Goal: Task Accomplishment & Management: Use online tool/utility

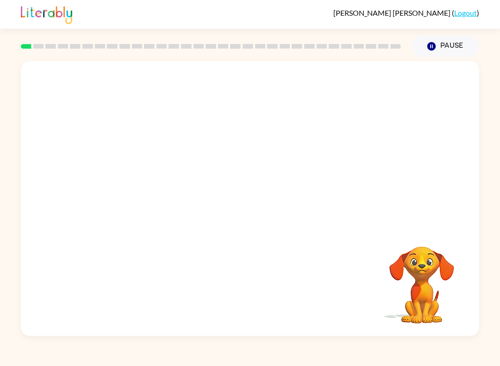
click at [425, 262] on video "Your browser must support playing .mp4 files to use Literably. Please try using…" at bounding box center [422, 278] width 93 height 93
click at [265, 203] on button "button" at bounding box center [249, 203] width 59 height 34
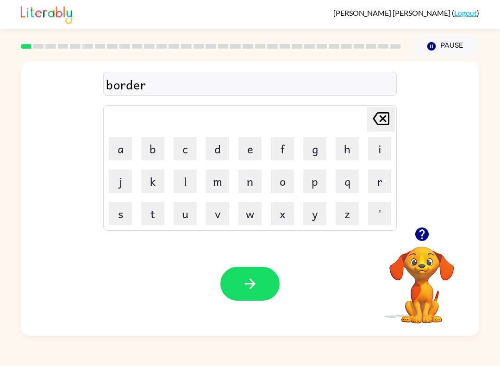
click at [250, 283] on icon "button" at bounding box center [250, 283] width 16 height 16
click at [426, 239] on icon "button" at bounding box center [421, 233] width 13 height 13
click at [253, 280] on icon "button" at bounding box center [250, 283] width 16 height 16
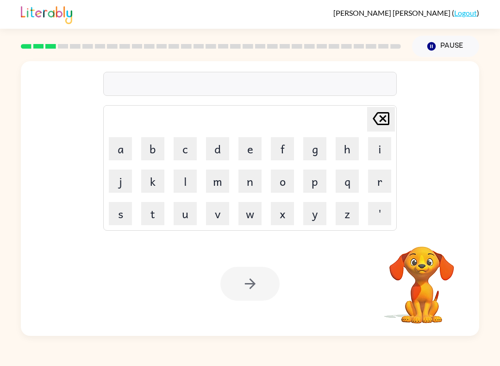
click at [410, 308] on video "Your browser must support playing .mp4 files to use Literably. Please try using…" at bounding box center [422, 278] width 93 height 93
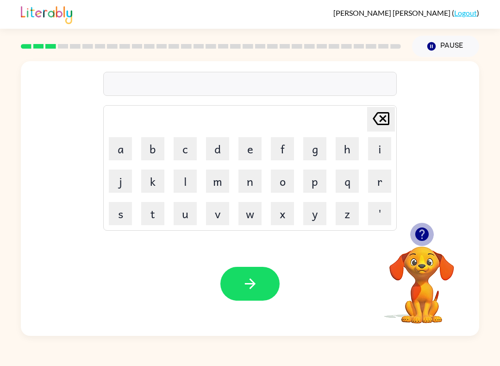
click at [422, 240] on icon "button" at bounding box center [421, 233] width 13 height 13
click at [379, 118] on icon "[PERSON_NAME] last character input" at bounding box center [381, 118] width 22 height 22
click at [376, 118] on icon "[PERSON_NAME] last character input" at bounding box center [381, 118] width 22 height 22
click at [427, 238] on icon "button" at bounding box center [421, 233] width 13 height 13
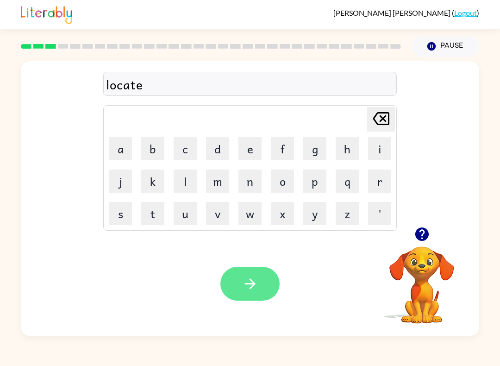
click at [256, 278] on icon "button" at bounding box center [250, 283] width 16 height 16
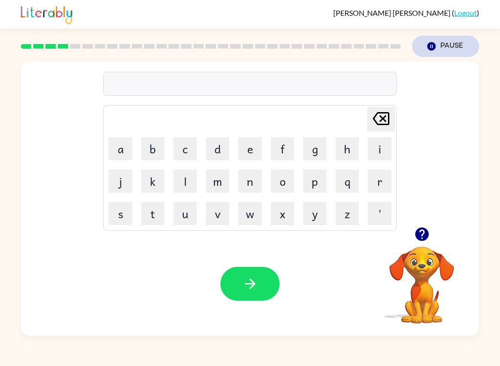
click at [431, 42] on icon "Pause" at bounding box center [431, 46] width 10 height 10
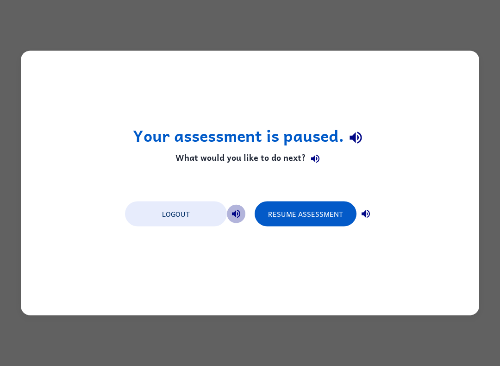
click at [237, 215] on icon "button" at bounding box center [236, 213] width 11 height 11
click at [354, 139] on icon "button" at bounding box center [356, 137] width 12 height 12
click at [314, 157] on icon "button" at bounding box center [315, 159] width 8 height 8
click at [238, 210] on icon "button" at bounding box center [236, 213] width 11 height 11
click at [365, 219] on icon "button" at bounding box center [365, 213] width 11 height 11
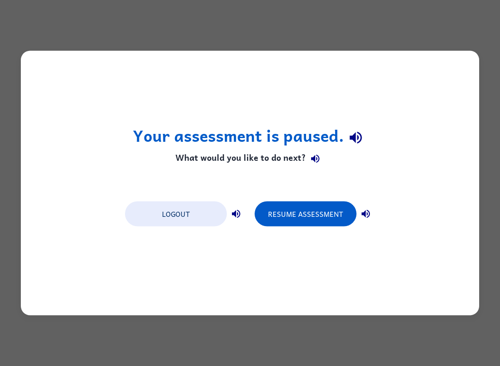
click at [328, 227] on div "Logout Resume Assessment" at bounding box center [249, 212] width 259 height 35
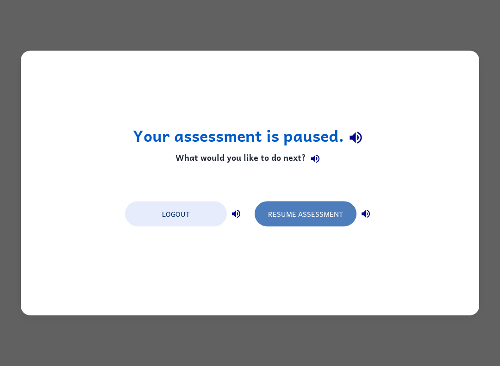
click at [326, 217] on button "Resume Assessment" at bounding box center [306, 213] width 102 height 25
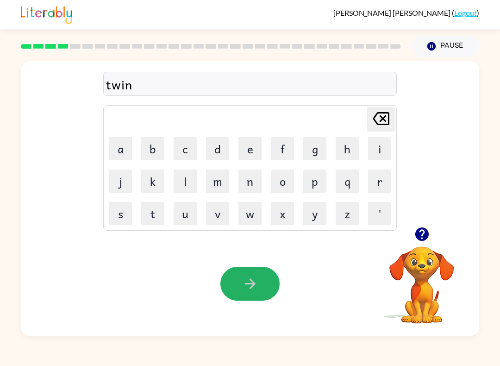
click at [239, 290] on button "button" at bounding box center [249, 284] width 59 height 34
click at [432, 230] on button "button" at bounding box center [422, 234] width 24 height 24
click at [384, 108] on icon "[PERSON_NAME] last character input" at bounding box center [381, 118] width 22 height 22
click at [383, 108] on icon "[PERSON_NAME] last character input" at bounding box center [381, 118] width 22 height 22
click at [376, 109] on icon "[PERSON_NAME] last character input" at bounding box center [381, 118] width 22 height 22
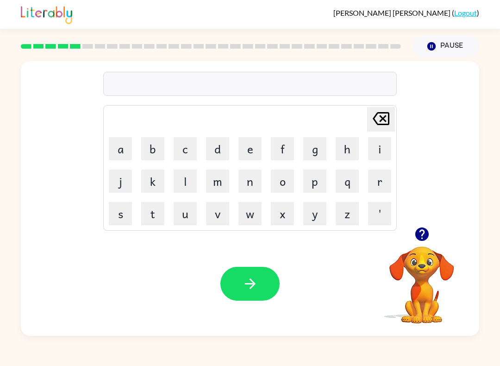
click at [376, 108] on icon "[PERSON_NAME] last character input" at bounding box center [381, 118] width 22 height 22
click at [266, 285] on button "button" at bounding box center [249, 284] width 59 height 34
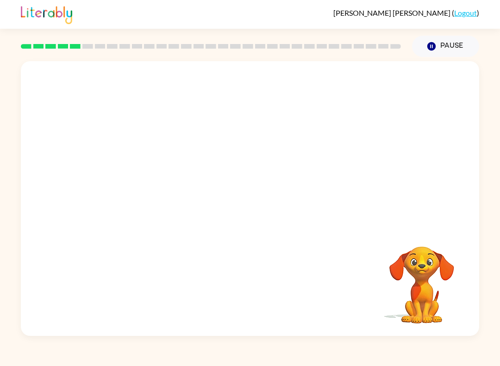
click at [281, 296] on div "Your browser must support playing .mp4 files to use Literably. Please try using…" at bounding box center [250, 198] width 458 height 275
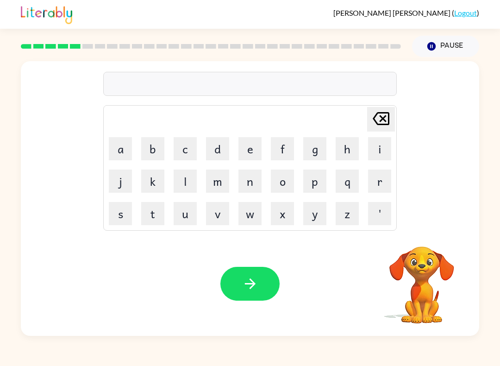
click at [420, 279] on video "Your browser must support playing .mp4 files to use Literably. Please try using…" at bounding box center [422, 278] width 93 height 93
click at [419, 251] on video "Your browser must support playing .mp4 files to use Literably. Please try using…" at bounding box center [422, 278] width 93 height 93
click at [428, 234] on icon "button" at bounding box center [421, 233] width 13 height 13
click at [423, 231] on icon "button" at bounding box center [422, 234] width 16 height 16
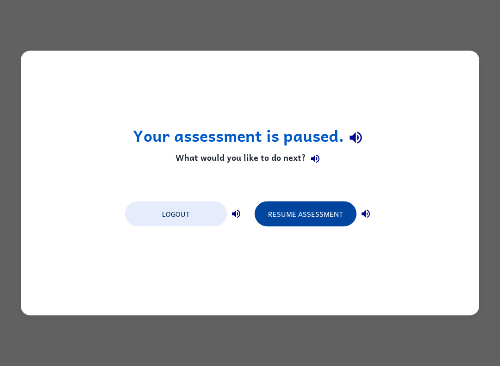
click at [307, 216] on button "Resume Assessment" at bounding box center [306, 213] width 102 height 25
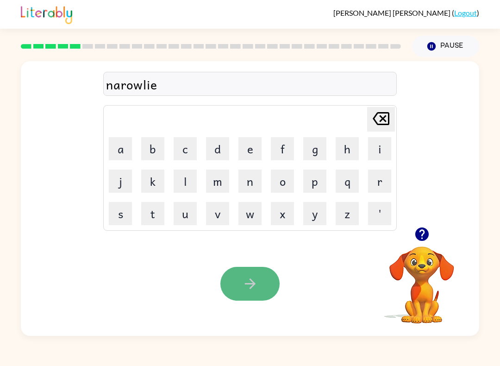
click at [256, 272] on button "button" at bounding box center [249, 284] width 59 height 34
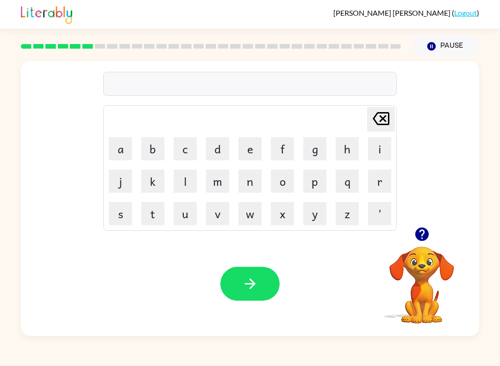
click at [136, 78] on div at bounding box center [250, 84] width 294 height 24
click at [136, 79] on div at bounding box center [250, 84] width 294 height 24
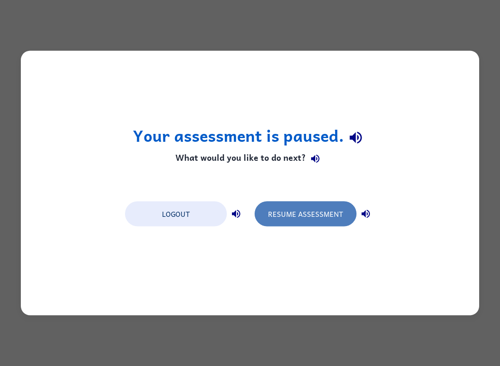
click at [325, 220] on button "Resume Assessment" at bounding box center [306, 213] width 102 height 25
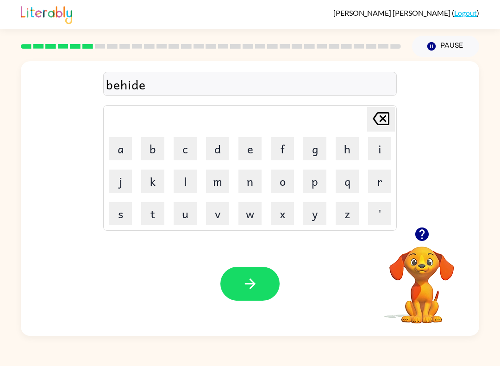
click at [260, 294] on button "button" at bounding box center [249, 284] width 59 height 34
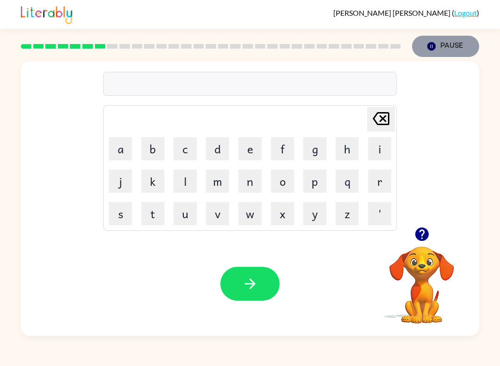
click at [437, 48] on button "Pause Pause" at bounding box center [445, 46] width 67 height 21
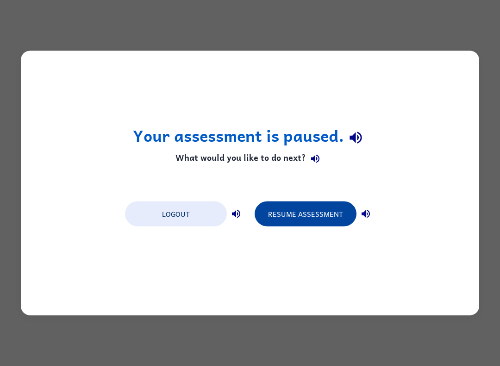
click at [322, 215] on button "Resume Assessment" at bounding box center [306, 213] width 102 height 25
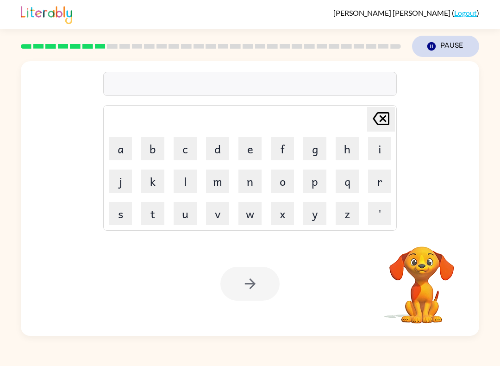
click at [450, 49] on button "Pause Pause" at bounding box center [445, 46] width 67 height 21
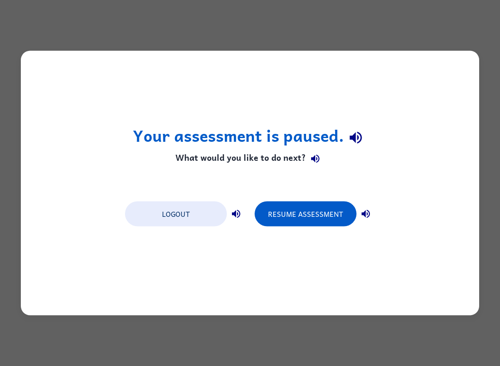
click at [359, 134] on icon "button" at bounding box center [356, 137] width 12 height 12
click at [320, 214] on button "Resume Assessment" at bounding box center [306, 213] width 102 height 25
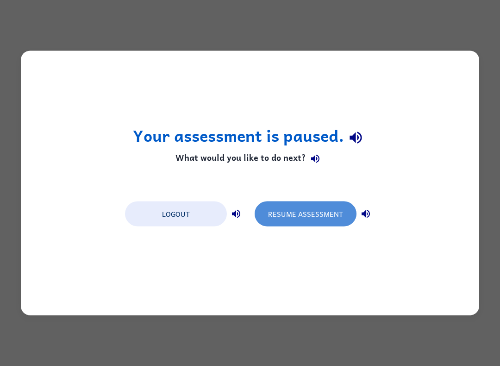
click at [320, 214] on button "Resume Assessment" at bounding box center [306, 213] width 102 height 25
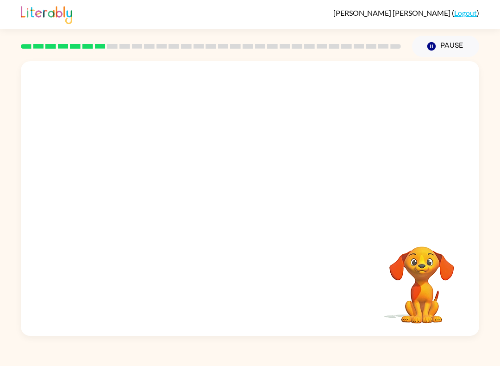
click at [427, 220] on div at bounding box center [250, 144] width 458 height 166
drag, startPoint x: 424, startPoint y: 267, endPoint x: 283, endPoint y: 188, distance: 161.5
click at [289, 190] on div "Your browser must support playing .mp4 files to use Literably. Please try using…" at bounding box center [250, 198] width 458 height 275
click at [268, 184] on div at bounding box center [250, 144] width 458 height 166
click at [250, 211] on icon "button" at bounding box center [250, 203] width 16 height 16
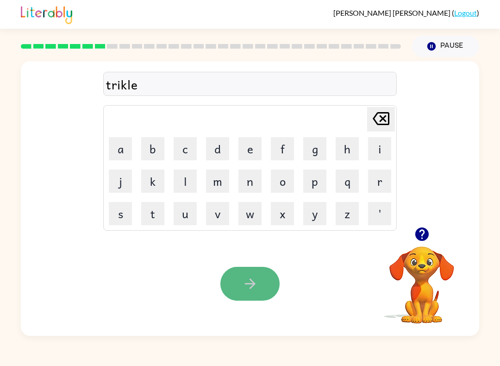
click at [244, 285] on icon "button" at bounding box center [250, 283] width 16 height 16
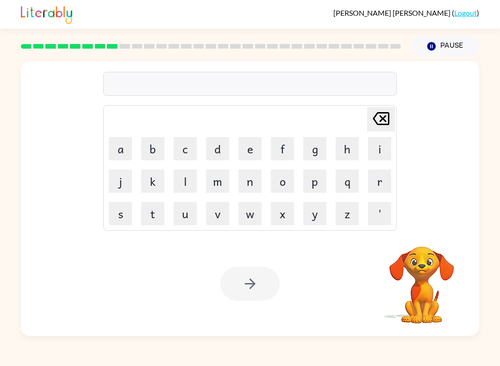
click at [413, 274] on video "Your browser must support playing .mp4 files to use Literably. Please try using…" at bounding box center [422, 278] width 93 height 93
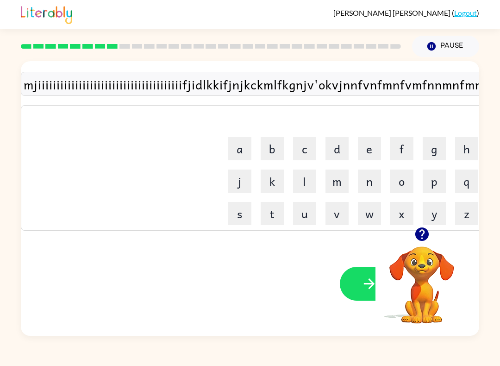
click at [415, 232] on icon "button" at bounding box center [422, 234] width 16 height 16
click at [419, 250] on video "Your browser must support playing .mp4 files to use Literably. Please try using…" at bounding box center [422, 278] width 93 height 93
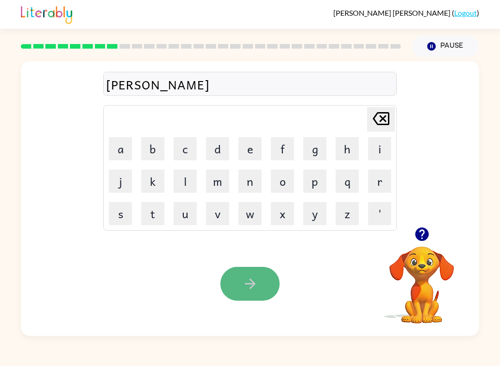
click at [257, 286] on icon "button" at bounding box center [250, 283] width 16 height 16
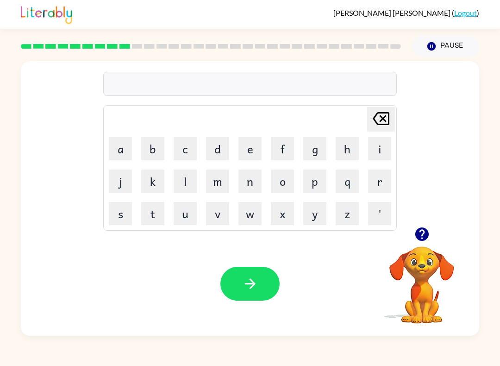
click at [401, 245] on div at bounding box center [422, 234] width 93 height 24
click at [429, 225] on button "button" at bounding box center [422, 234] width 24 height 24
click at [429, 238] on video "Your browser must support playing .mp4 files to use Literably. Please try using…" at bounding box center [422, 278] width 93 height 93
click at [250, 285] on icon "button" at bounding box center [250, 283] width 16 height 16
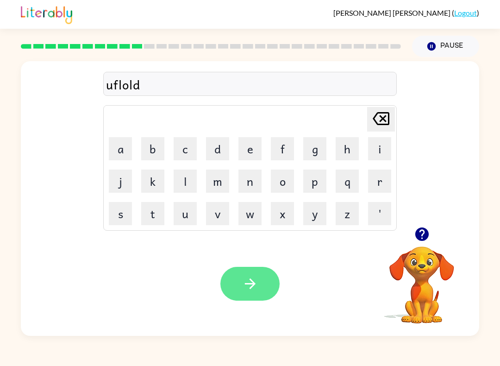
click at [253, 283] on icon "button" at bounding box center [249, 283] width 11 height 11
click at [241, 276] on button "button" at bounding box center [249, 284] width 59 height 34
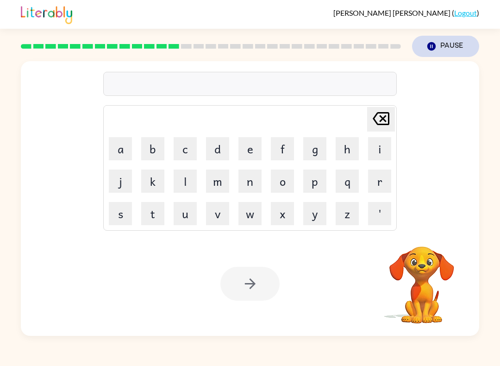
click at [441, 54] on button "Pause Pause" at bounding box center [445, 46] width 67 height 21
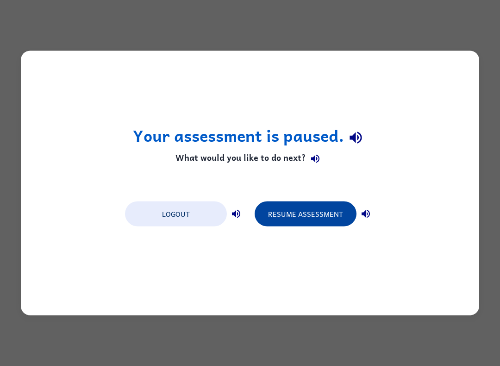
click at [321, 218] on button "Resume Assessment" at bounding box center [306, 213] width 102 height 25
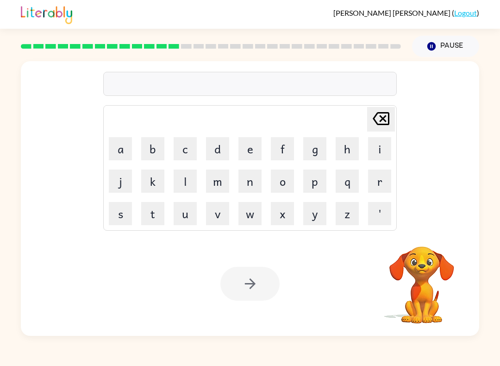
click at [439, 262] on video "Your browser must support playing .mp4 files to use Literably. Please try using…" at bounding box center [422, 278] width 93 height 93
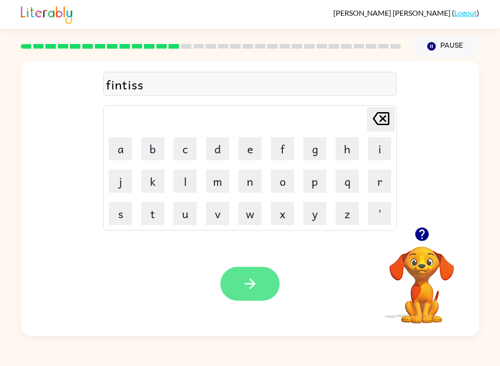
click at [251, 296] on button "button" at bounding box center [249, 284] width 59 height 34
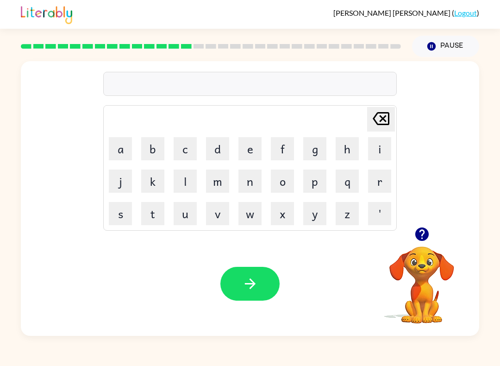
click at [426, 278] on video "Your browser must support playing .mp4 files to use Literably. Please try using…" at bounding box center [422, 278] width 93 height 93
click at [404, 242] on div at bounding box center [422, 234] width 93 height 24
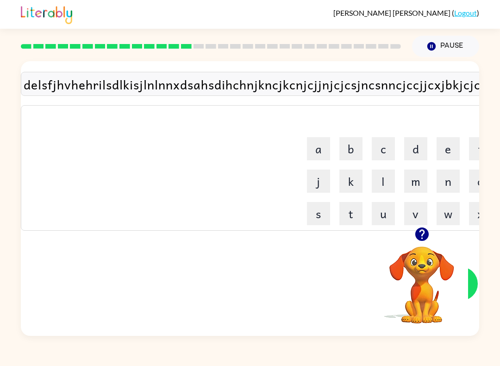
click at [159, 319] on div "Your browser must support playing .mp4 files to use Literably. Please try using…" at bounding box center [448, 284] width 854 height 104
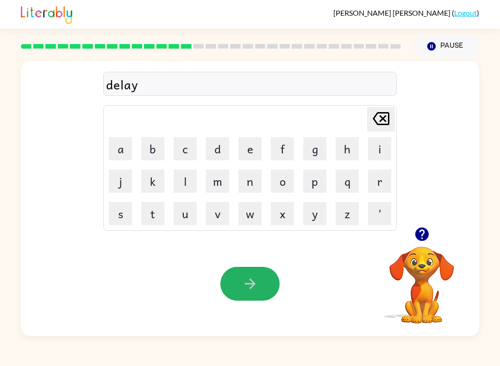
click at [249, 288] on icon "button" at bounding box center [250, 283] width 16 height 16
click at [244, 294] on button "button" at bounding box center [249, 284] width 59 height 34
click at [240, 298] on button "button" at bounding box center [249, 284] width 59 height 34
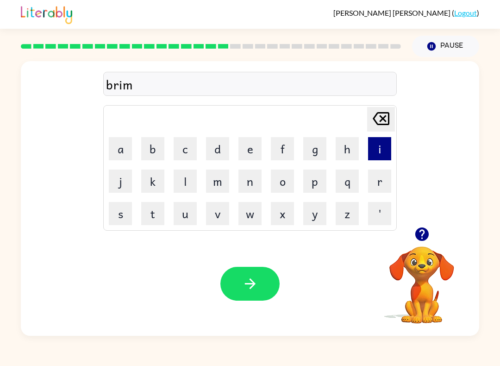
click at [383, 153] on button "i" at bounding box center [379, 148] width 23 height 23
click at [252, 174] on button "n" at bounding box center [249, 180] width 23 height 23
click at [319, 143] on button "g" at bounding box center [314, 148] width 23 height 23
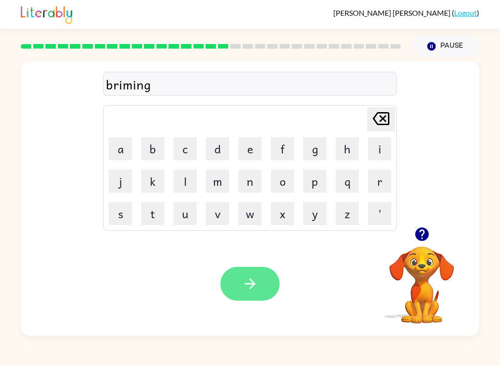
click at [257, 282] on icon "button" at bounding box center [250, 283] width 16 height 16
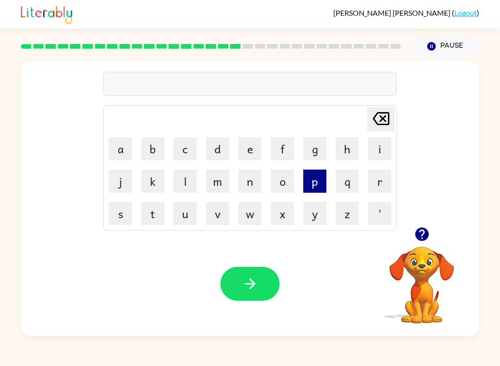
click at [320, 186] on button "p" at bounding box center [314, 180] width 23 height 23
click at [186, 183] on button "l" at bounding box center [185, 180] width 23 height 23
click at [109, 148] on button "a" at bounding box center [120, 148] width 23 height 23
click at [117, 214] on button "s" at bounding box center [120, 213] width 23 height 23
click at [156, 217] on button "t" at bounding box center [152, 213] width 23 height 23
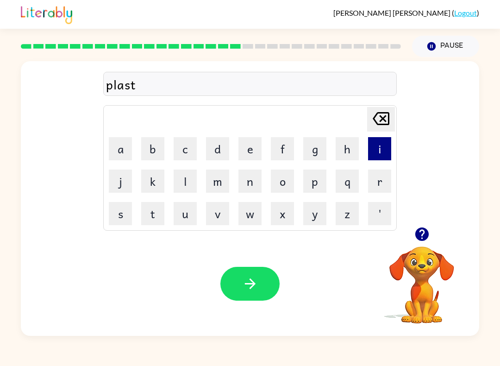
click at [390, 140] on button "i" at bounding box center [379, 148] width 23 height 23
click at [186, 152] on button "c" at bounding box center [185, 148] width 23 height 23
click at [162, 186] on button "k" at bounding box center [152, 180] width 23 height 23
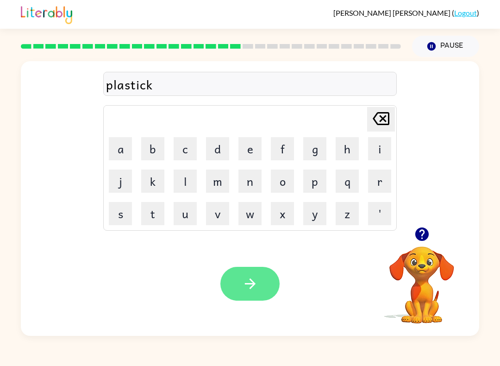
click at [255, 285] on icon "button" at bounding box center [250, 283] width 16 height 16
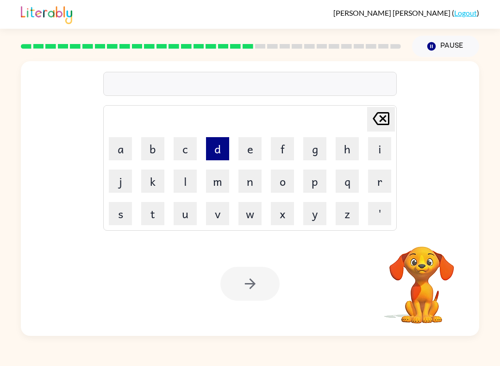
click at [217, 156] on button "d" at bounding box center [217, 148] width 23 height 23
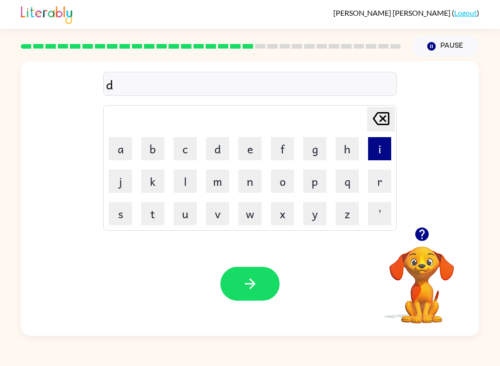
click at [384, 150] on button "i" at bounding box center [379, 148] width 23 height 23
click at [120, 219] on button "s" at bounding box center [120, 213] width 23 height 23
click at [319, 180] on button "p" at bounding box center [314, 180] width 23 height 23
click at [190, 179] on button "l" at bounding box center [185, 180] width 23 height 23
click at [119, 159] on button "a" at bounding box center [120, 148] width 23 height 23
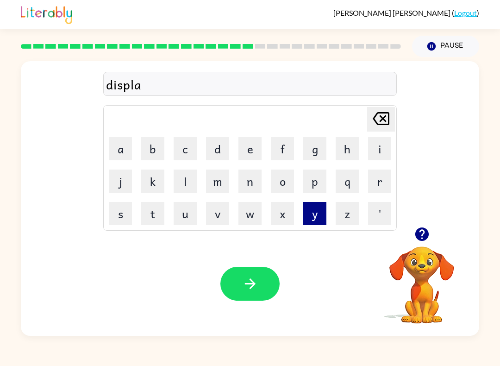
click at [314, 211] on button "y" at bounding box center [314, 213] width 23 height 23
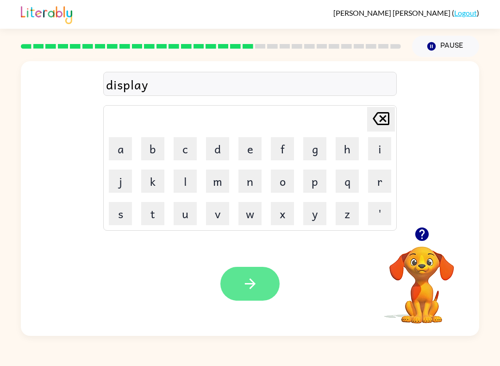
click at [246, 285] on icon "button" at bounding box center [250, 283] width 16 height 16
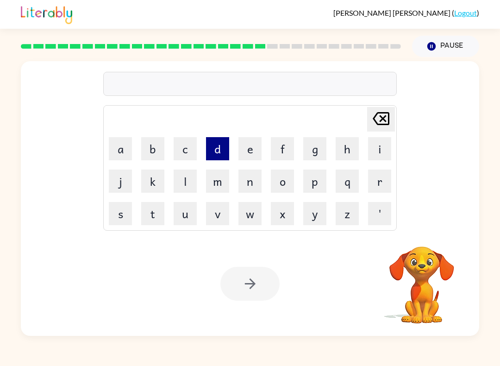
click at [228, 144] on button "d" at bounding box center [217, 148] width 23 height 23
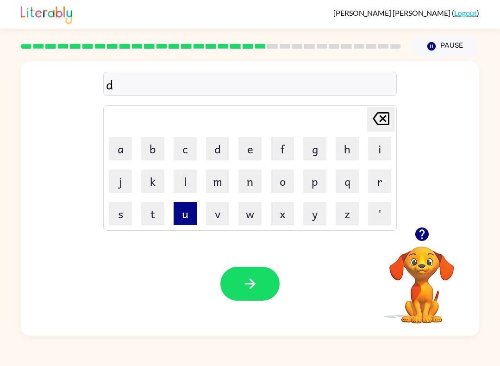
click at [188, 211] on button "u" at bounding box center [185, 213] width 23 height 23
click at [122, 212] on button "s" at bounding box center [120, 213] width 23 height 23
click at [177, 207] on button "u" at bounding box center [185, 213] width 23 height 23
click at [389, 116] on icon at bounding box center [381, 118] width 17 height 13
click at [157, 219] on button "t" at bounding box center [152, 213] width 23 height 23
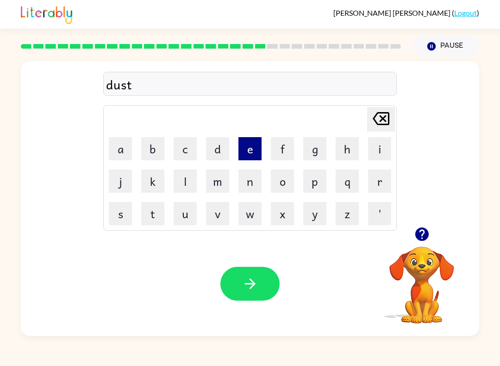
click at [257, 143] on button "e" at bounding box center [249, 148] width 23 height 23
click at [225, 144] on button "d" at bounding box center [217, 148] width 23 height 23
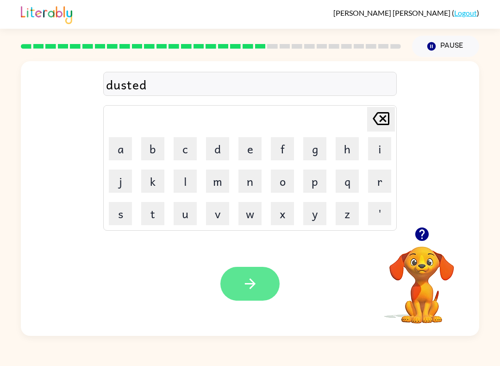
click at [264, 283] on button "button" at bounding box center [249, 284] width 59 height 34
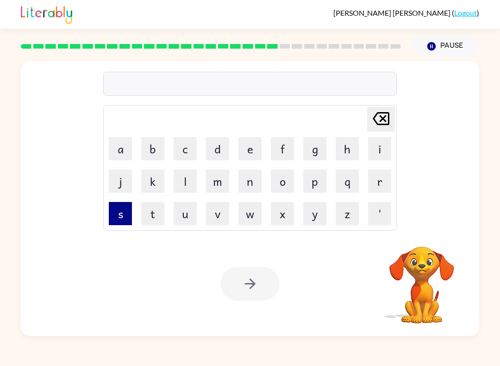
click at [115, 216] on button "s" at bounding box center [120, 213] width 23 height 23
click at [247, 156] on button "e" at bounding box center [249, 148] width 23 height 23
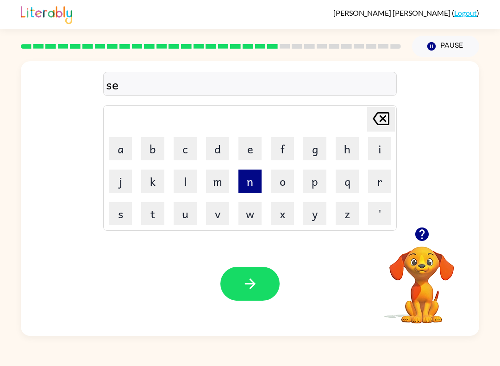
click at [255, 179] on button "n" at bounding box center [249, 180] width 23 height 23
click at [161, 222] on button "t" at bounding box center [152, 213] width 23 height 23
click at [284, 182] on button "o" at bounding box center [282, 180] width 23 height 23
click at [257, 213] on button "w" at bounding box center [249, 213] width 23 height 23
click at [315, 181] on button "p" at bounding box center [314, 180] width 23 height 23
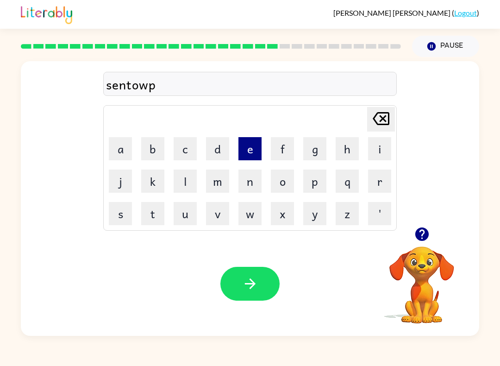
click at [261, 151] on button "e" at bounding box center [249, 148] width 23 height 23
click at [259, 145] on button "e" at bounding box center [249, 148] width 23 height 23
click at [215, 156] on button "d" at bounding box center [217, 148] width 23 height 23
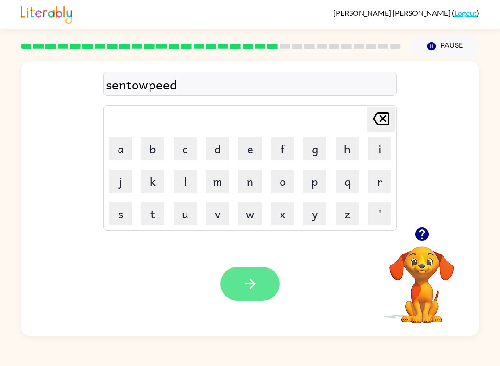
click at [258, 274] on button "button" at bounding box center [249, 284] width 59 height 34
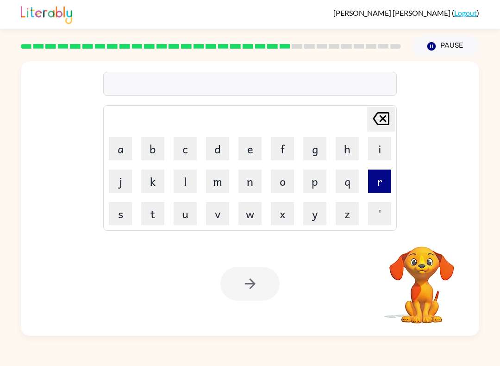
click at [390, 175] on button "r" at bounding box center [379, 180] width 23 height 23
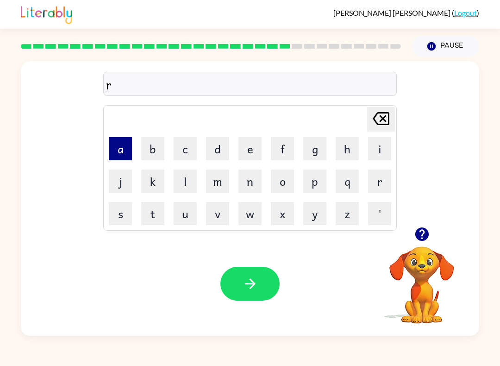
click at [118, 154] on button "a" at bounding box center [120, 148] width 23 height 23
click at [381, 143] on button "i" at bounding box center [379, 148] width 23 height 23
click at [356, 191] on button "q" at bounding box center [347, 180] width 23 height 23
click at [386, 114] on icon "[PERSON_NAME] last character input" at bounding box center [381, 118] width 22 height 22
click at [255, 179] on button "n" at bounding box center [249, 180] width 23 height 23
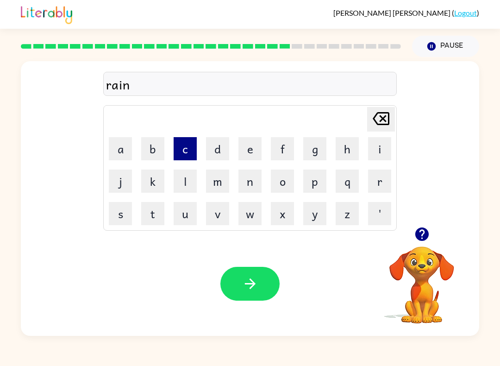
click at [185, 145] on button "c" at bounding box center [185, 148] width 23 height 23
click at [290, 175] on button "o" at bounding box center [282, 180] width 23 height 23
click at [115, 138] on button "a" at bounding box center [120, 148] width 23 height 23
click at [145, 217] on button "t" at bounding box center [152, 213] width 23 height 23
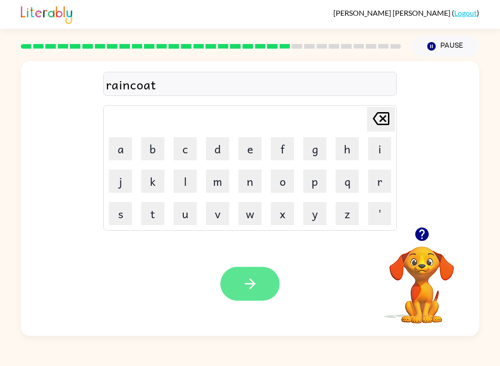
click at [271, 280] on button "button" at bounding box center [249, 284] width 59 height 34
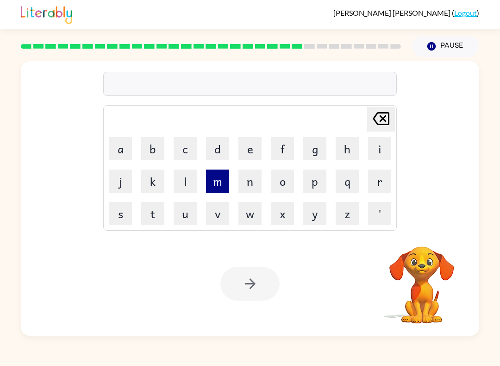
click at [211, 184] on button "m" at bounding box center [217, 180] width 23 height 23
click at [116, 157] on button "a" at bounding box center [120, 148] width 23 height 23
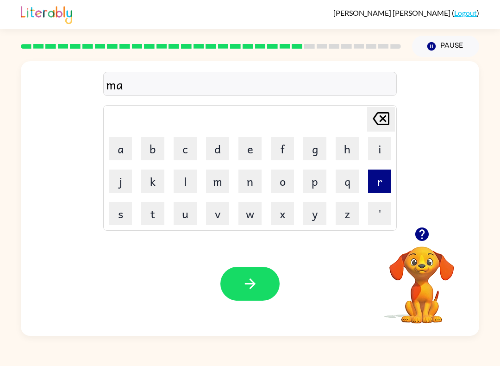
click at [385, 180] on button "r" at bounding box center [379, 180] width 23 height 23
click at [148, 190] on button "k" at bounding box center [152, 180] width 23 height 23
click at [247, 146] on button "e" at bounding box center [249, 148] width 23 height 23
click at [390, 180] on button "r" at bounding box center [379, 180] width 23 height 23
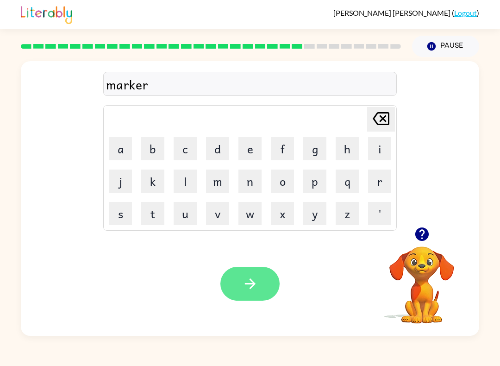
click at [230, 295] on button "button" at bounding box center [249, 284] width 59 height 34
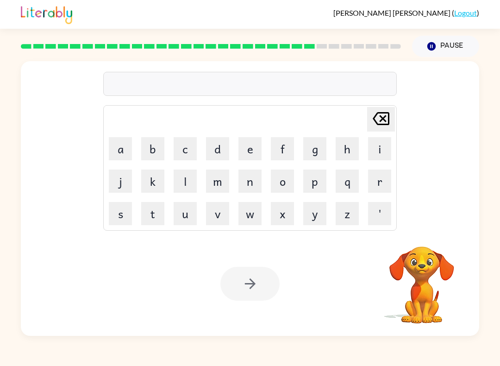
click at [106, 145] on td "a" at bounding box center [120, 148] width 31 height 31
click at [111, 154] on button "a" at bounding box center [120, 148] width 23 height 23
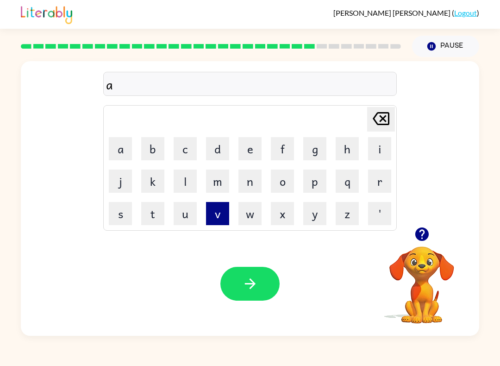
click at [211, 212] on button "v" at bounding box center [217, 213] width 23 height 23
click at [131, 141] on button "a" at bounding box center [120, 148] width 23 height 23
click at [109, 217] on button "s" at bounding box center [120, 213] width 23 height 23
click at [383, 147] on button "i" at bounding box center [379, 148] width 23 height 23
click at [253, 180] on button "n" at bounding box center [249, 180] width 23 height 23
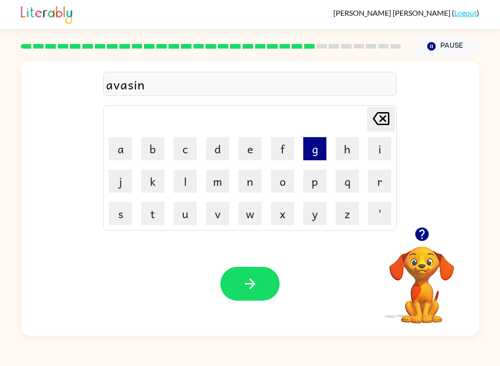
click at [317, 156] on button "g" at bounding box center [314, 148] width 23 height 23
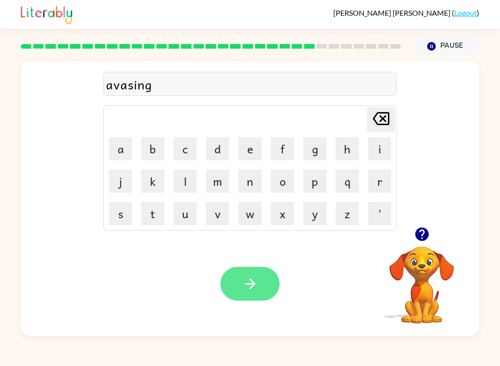
click at [255, 288] on icon "button" at bounding box center [250, 283] width 16 height 16
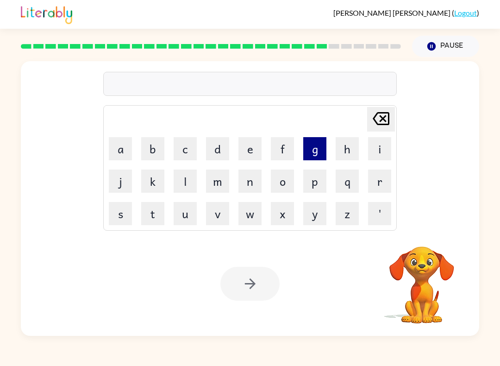
click at [323, 147] on button "g" at bounding box center [314, 148] width 23 height 23
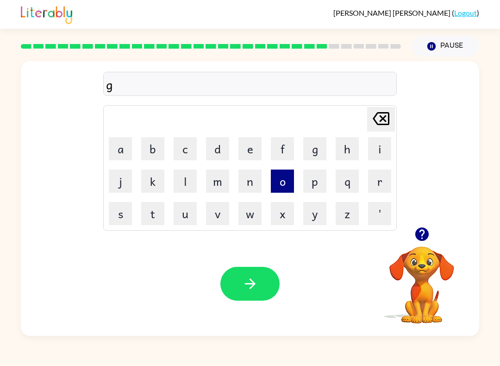
click at [293, 172] on button "o" at bounding box center [282, 180] width 23 height 23
click at [155, 148] on button "b" at bounding box center [152, 148] width 23 height 23
click at [190, 182] on button "l" at bounding box center [185, 180] width 23 height 23
click at [389, 147] on button "i" at bounding box center [379, 148] width 23 height 23
click at [255, 182] on button "n" at bounding box center [249, 180] width 23 height 23
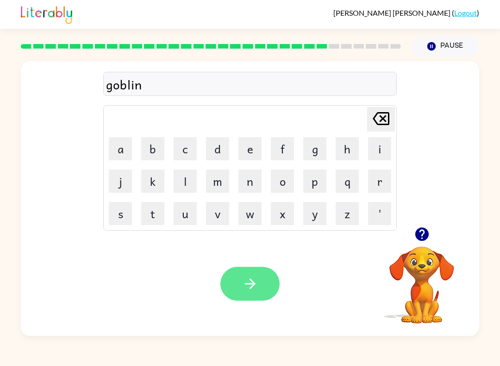
click at [268, 293] on button "button" at bounding box center [249, 284] width 59 height 34
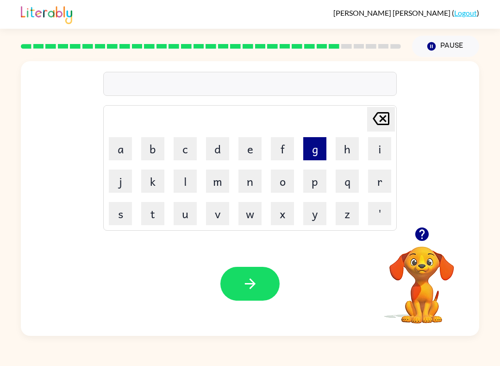
click at [325, 148] on button "g" at bounding box center [314, 148] width 23 height 23
click at [499, 128] on div "g Delete Delete last character input a b c d e f g h i j k l m n o p q r s t u …" at bounding box center [250, 196] width 500 height 279
click at [293, 171] on button "o" at bounding box center [282, 180] width 23 height 23
click at [219, 221] on button "v" at bounding box center [217, 213] width 23 height 23
click at [189, 211] on button "u" at bounding box center [185, 213] width 23 height 23
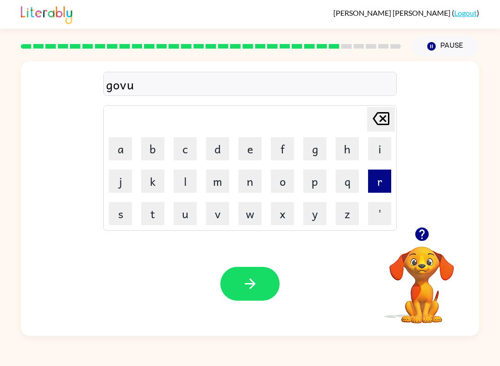
click at [387, 182] on button "r" at bounding box center [379, 180] width 23 height 23
click at [222, 177] on button "m" at bounding box center [217, 180] width 23 height 23
click at [251, 149] on button "e" at bounding box center [249, 148] width 23 height 23
click at [255, 183] on button "n" at bounding box center [249, 180] width 23 height 23
click at [152, 208] on button "t" at bounding box center [152, 213] width 23 height 23
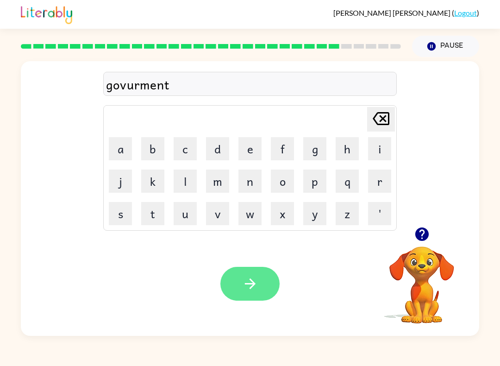
click at [264, 284] on button "button" at bounding box center [249, 284] width 59 height 34
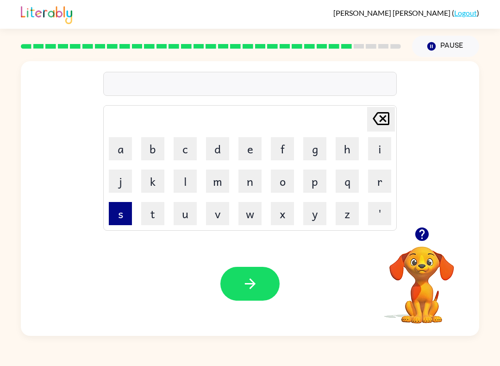
click at [111, 212] on button "s" at bounding box center [120, 213] width 23 height 23
click at [146, 204] on button "t" at bounding box center [152, 213] width 23 height 23
click at [385, 177] on button "r" at bounding box center [379, 180] width 23 height 23
click at [131, 143] on button "a" at bounding box center [120, 148] width 23 height 23
click at [255, 183] on button "n" at bounding box center [249, 180] width 23 height 23
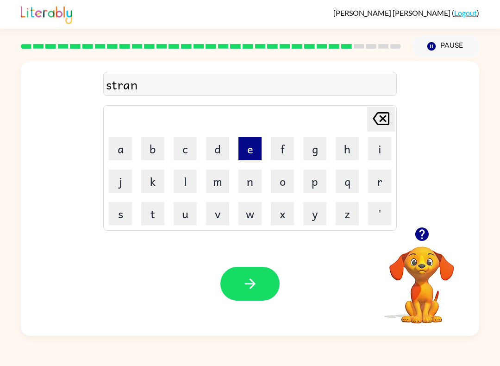
click at [254, 147] on button "e" at bounding box center [249, 148] width 23 height 23
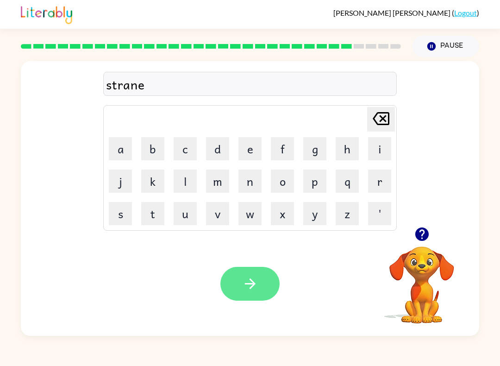
click at [262, 281] on button "button" at bounding box center [249, 284] width 59 height 34
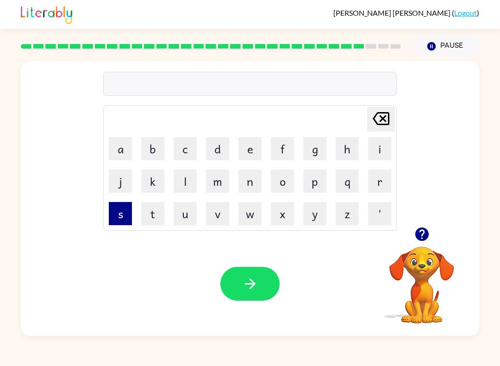
click at [109, 218] on button "s" at bounding box center [120, 213] width 23 height 23
click at [351, 152] on button "h" at bounding box center [347, 148] width 23 height 23
click at [120, 156] on button "a" at bounding box center [120, 148] width 23 height 23
click at [325, 175] on button "p" at bounding box center [314, 180] width 23 height 23
click at [250, 143] on button "e" at bounding box center [249, 148] width 23 height 23
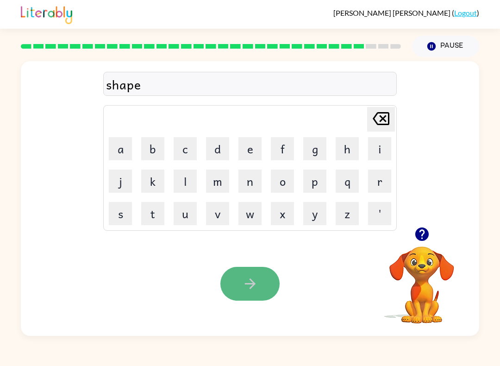
click at [259, 279] on button "button" at bounding box center [249, 284] width 59 height 34
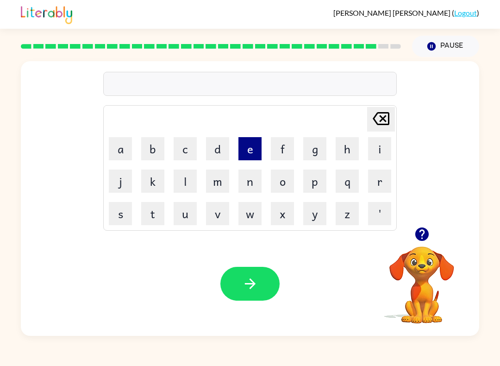
click at [245, 150] on button "e" at bounding box center [249, 148] width 23 height 23
click at [120, 208] on button "s" at bounding box center [120, 213] width 23 height 23
click at [257, 147] on button "e" at bounding box center [249, 148] width 23 height 23
click at [186, 183] on button "l" at bounding box center [185, 180] width 23 height 23
click at [253, 146] on button "e" at bounding box center [249, 148] width 23 height 23
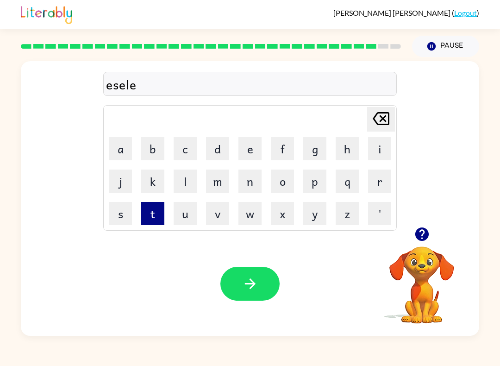
click at [163, 211] on button "t" at bounding box center [152, 213] width 23 height 23
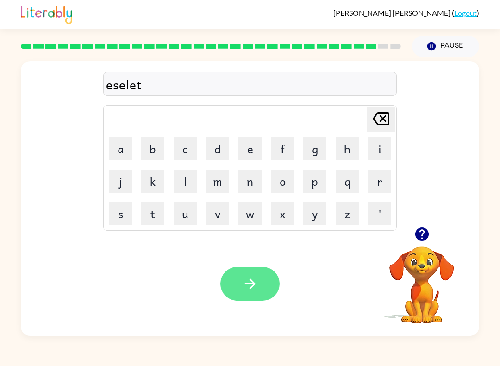
click at [254, 279] on icon "button" at bounding box center [250, 283] width 16 height 16
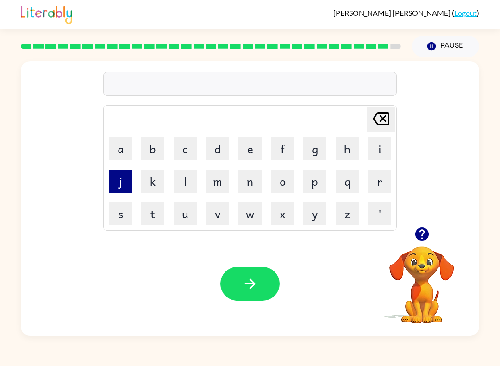
click at [119, 185] on button "j" at bounding box center [120, 180] width 23 height 23
click at [118, 144] on button "a" at bounding box center [120, 148] width 23 height 23
click at [254, 213] on button "w" at bounding box center [249, 213] width 23 height 23
click at [155, 145] on button "b" at bounding box center [152, 148] width 23 height 23
click at [387, 174] on button "r" at bounding box center [379, 180] width 23 height 23
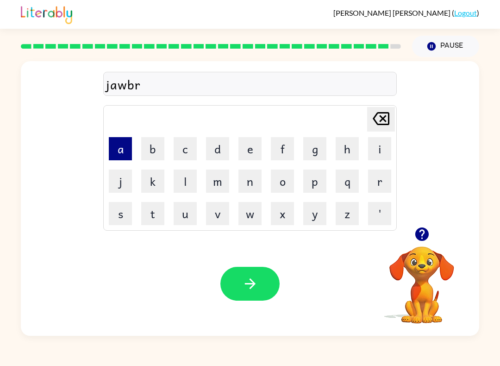
click at [122, 138] on button "a" at bounding box center [120, 148] width 23 height 23
click at [156, 187] on button "k" at bounding box center [152, 180] width 23 height 23
click at [255, 151] on button "e" at bounding box center [249, 148] width 23 height 23
click at [388, 172] on button "r" at bounding box center [379, 180] width 23 height 23
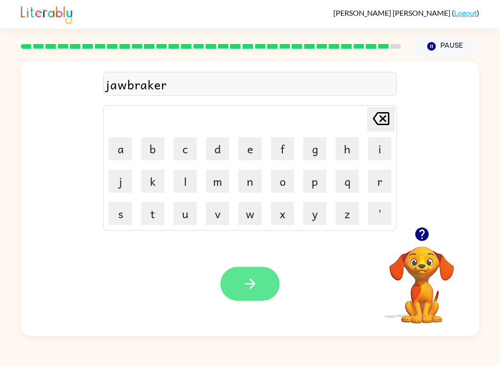
click at [250, 290] on icon "button" at bounding box center [250, 283] width 16 height 16
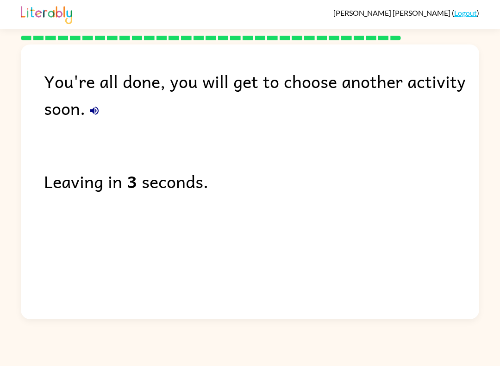
click at [96, 112] on icon "button" at bounding box center [94, 110] width 8 height 8
